Goal: Task Accomplishment & Management: Use online tool/utility

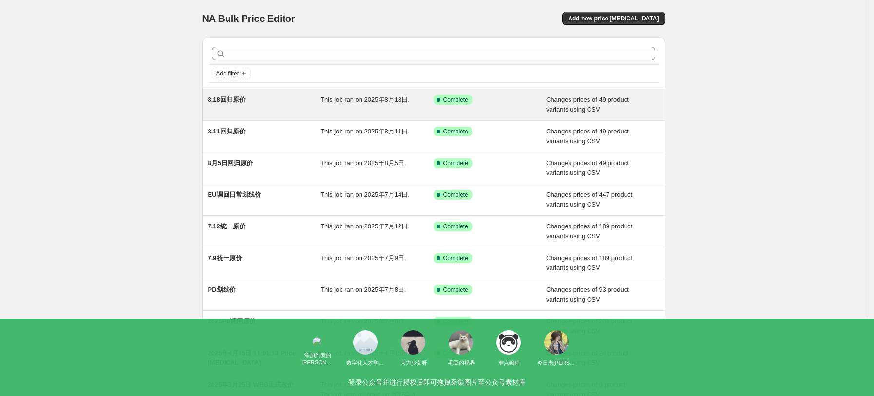
click at [279, 113] on div "8.18回归原价" at bounding box center [264, 104] width 113 height 19
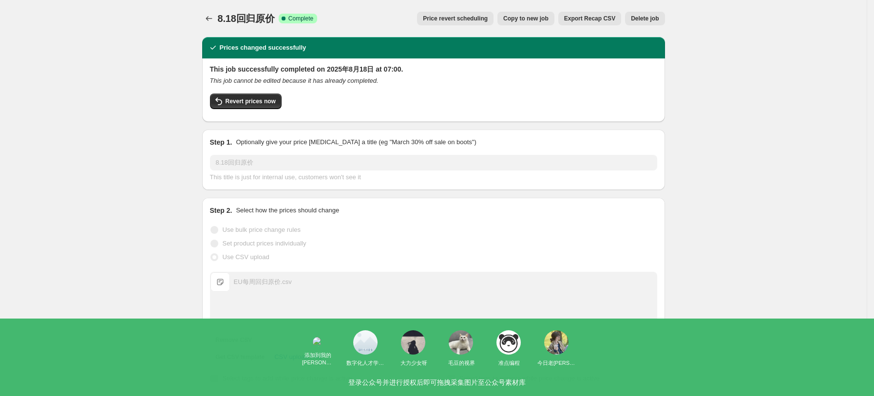
click at [554, 19] on button "Copy to new job" at bounding box center [525, 19] width 57 height 14
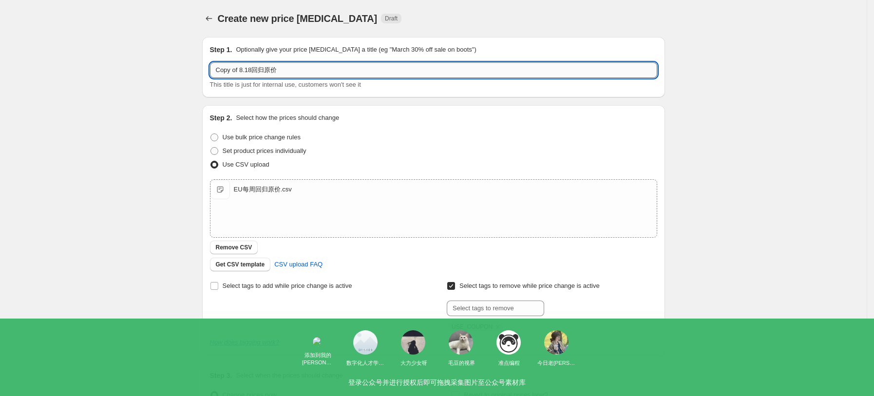
click at [262, 65] on input "Copy of 8.18回归原价" at bounding box center [433, 70] width 447 height 16
click at [252, 67] on input "Copy of 8.18回归原价" at bounding box center [433, 70] width 447 height 16
drag, startPoint x: 242, startPoint y: 68, endPoint x: 170, endPoint y: 66, distance: 71.6
click at [170, 66] on div "Create new price [MEDICAL_DATA]. This page is ready Create new price [MEDICAL_D…" at bounding box center [433, 253] width 866 height 506
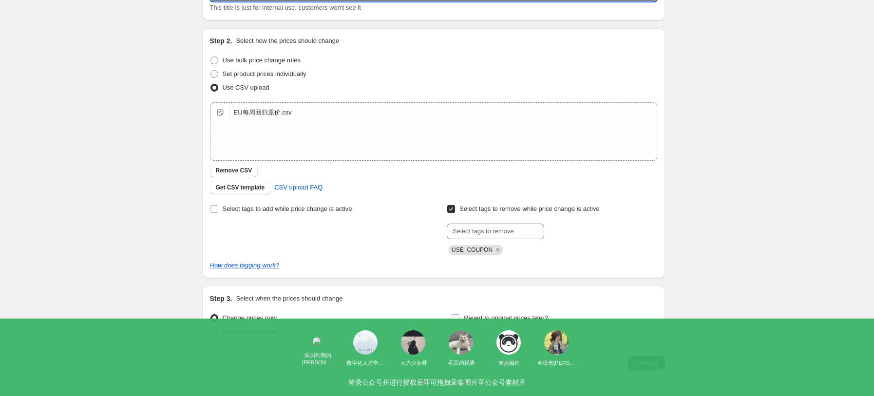
scroll to position [110, 0]
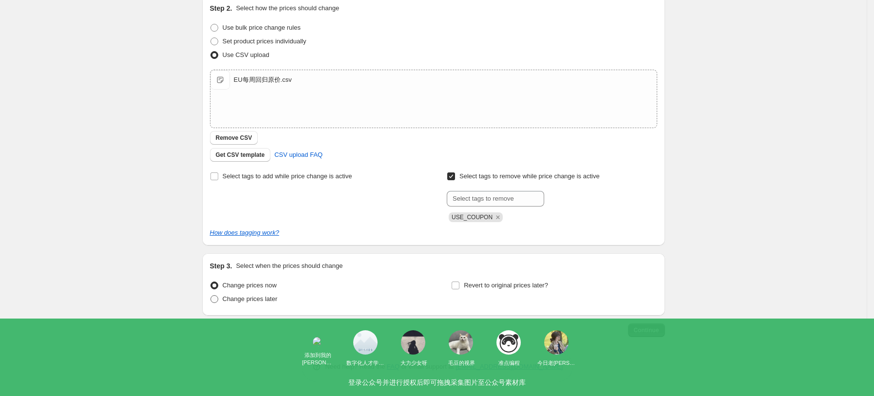
type input "8.25回归原价"
click at [250, 303] on span "Change prices later" at bounding box center [250, 299] width 55 height 10
click at [211, 296] on input "Change prices later" at bounding box center [210, 295] width 0 height 0
radio input "true"
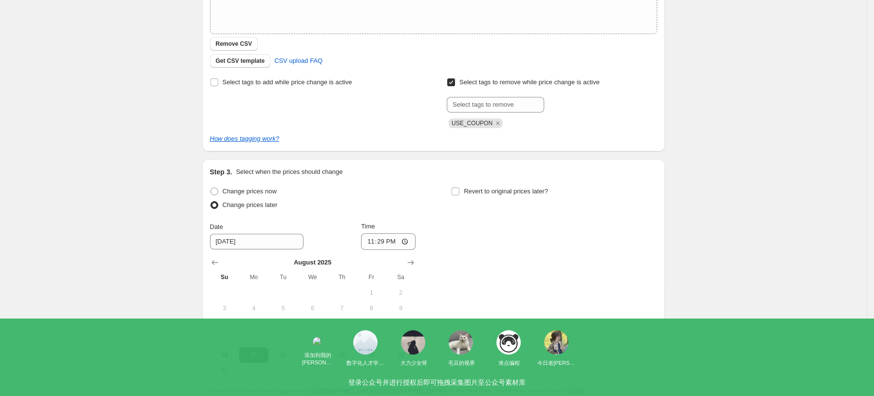
scroll to position [292, 0]
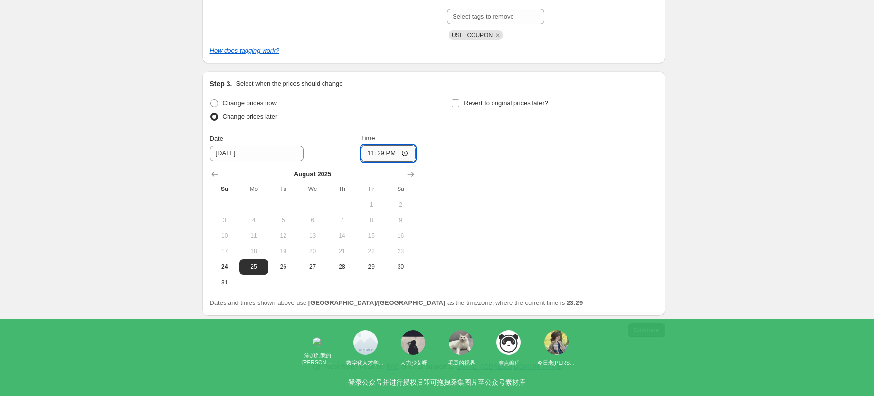
click at [410, 151] on input "23:29" at bounding box center [388, 153] width 55 height 17
type input "06:01"
click at [561, 260] on div "Change prices now Change prices later Date [DATE] Time 06:[DATE] Mo Tu We Th Fr…" at bounding box center [433, 193] width 447 height 194
click at [656, 330] on span "Continue" at bounding box center [645, 330] width 25 height 8
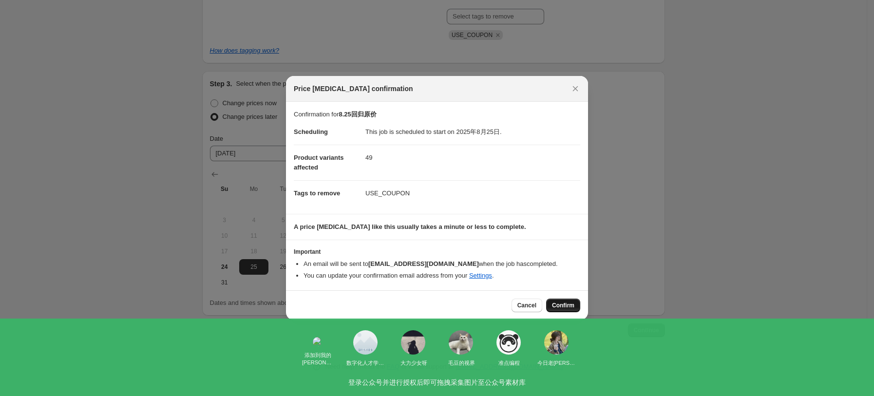
click at [576, 306] on button "Confirm" at bounding box center [563, 305] width 34 height 14
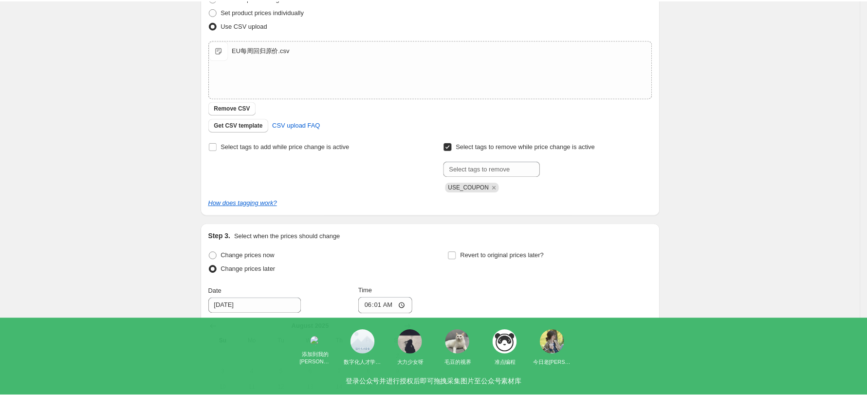
scroll to position [32, 0]
